Goal: Check status: Check status

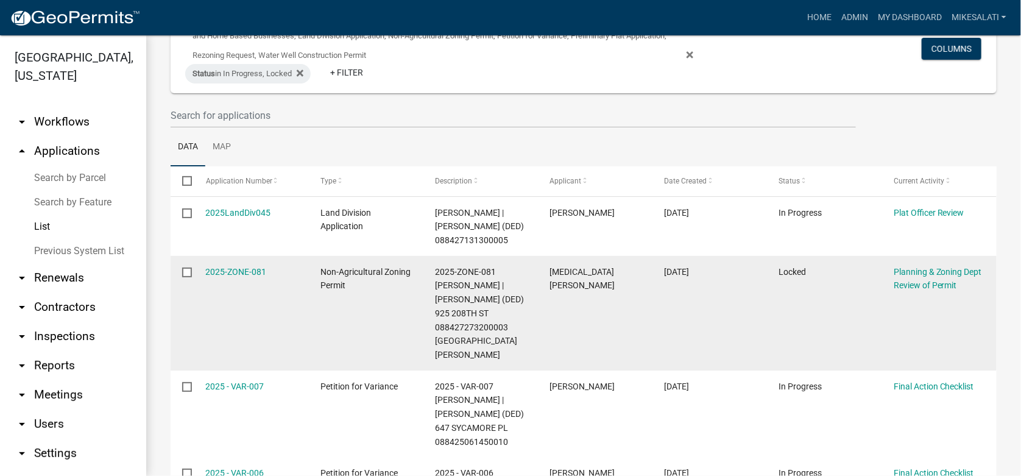
scroll to position [418, 0]
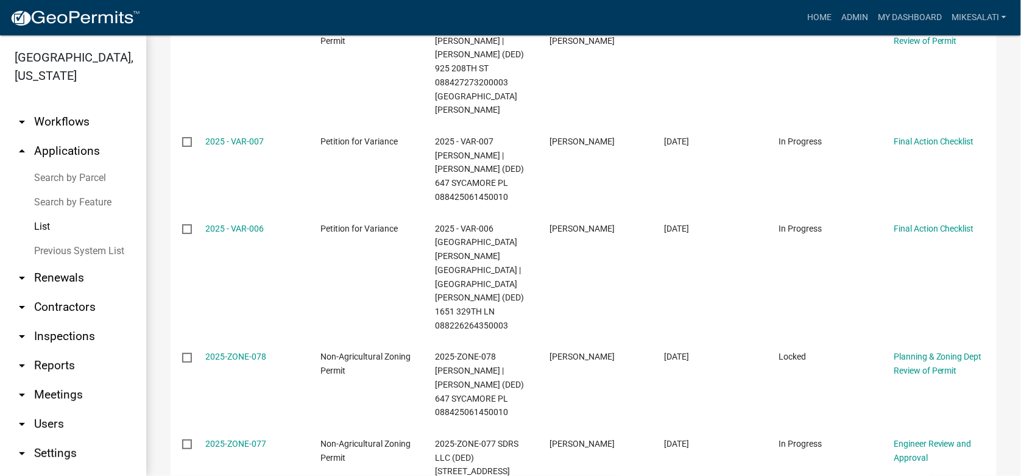
scroll to position [523, 0]
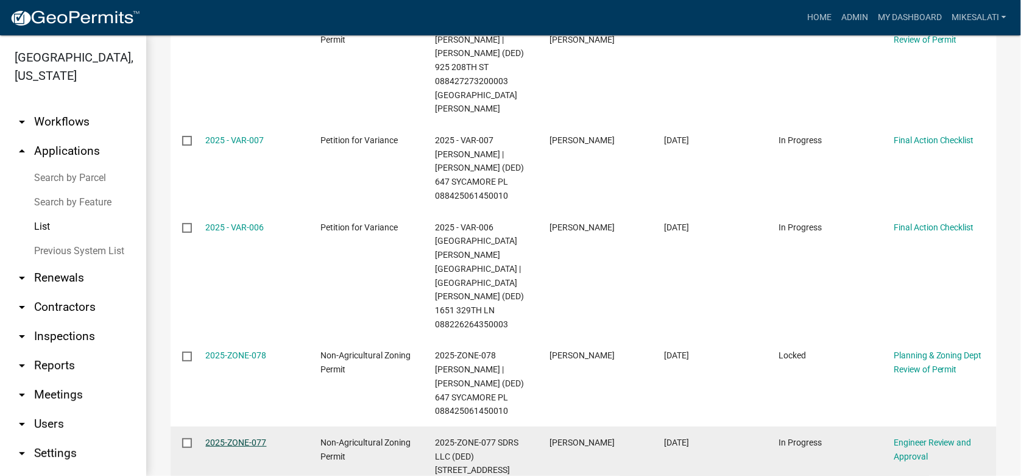
click at [220, 437] on link "2025-ZONE-077" at bounding box center [236, 442] width 61 height 10
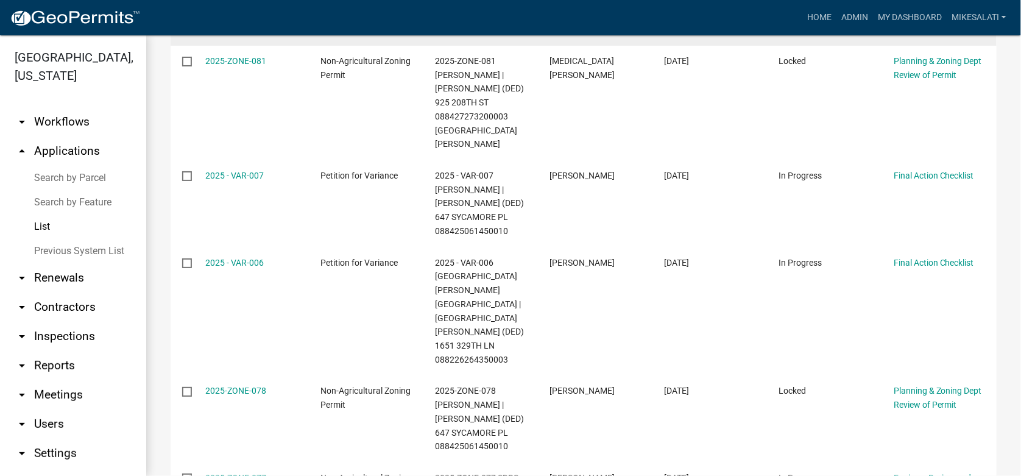
scroll to position [523, 0]
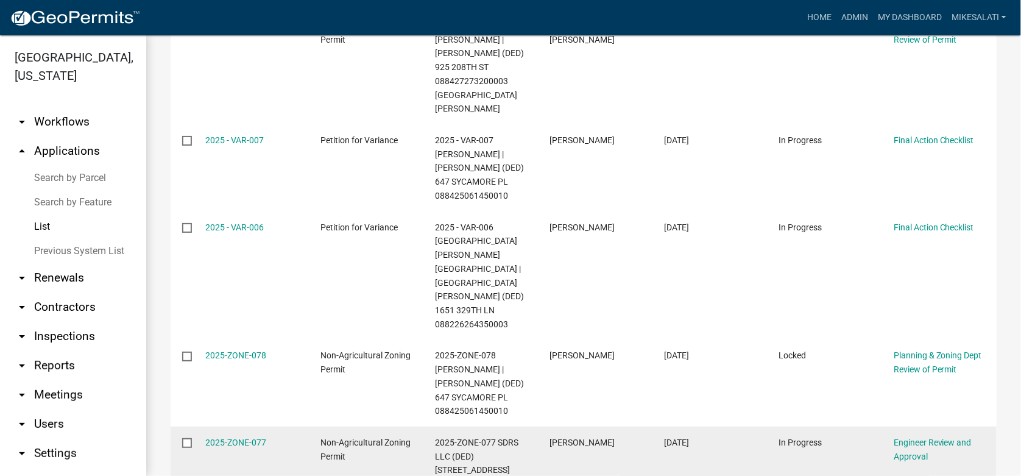
drag, startPoint x: 233, startPoint y: 365, endPoint x: 238, endPoint y: 389, distance: 24.3
click at [233, 436] on div "2025-ZONE-077" at bounding box center [251, 443] width 91 height 14
click at [245, 437] on link "2025-ZONE-077" at bounding box center [236, 442] width 61 height 10
